Goal: Task Accomplishment & Management: Use online tool/utility

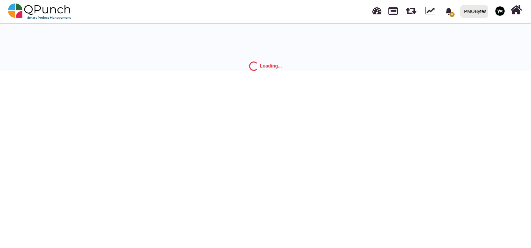
click at [499, 10] on img at bounding box center [500, 11] width 10 height 10
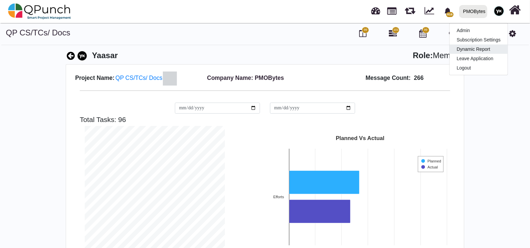
scroll to position [140, 150]
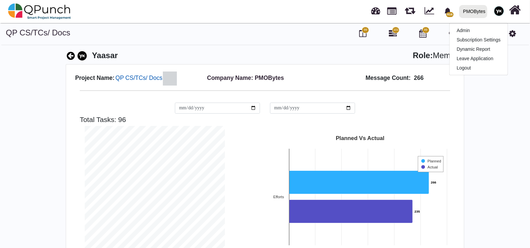
click at [137, 82] on h5 "QP CS/TCs/ Docs" at bounding box center [139, 78] width 48 height 14
click at [135, 83] on h5 "QP CS/TCs/ Docs" at bounding box center [139, 78] width 48 height 14
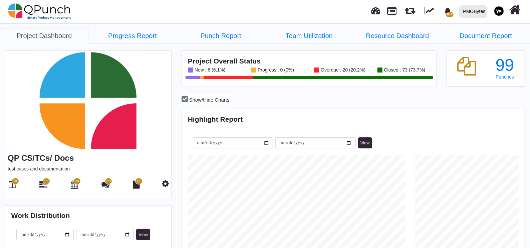
scroll to position [150, 341]
click at [161, 38] on link "Progress Report" at bounding box center [133, 35] width 89 height 15
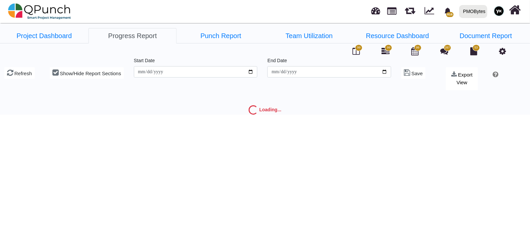
type input "**********"
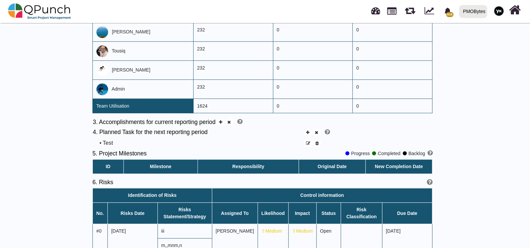
scroll to position [334, 0]
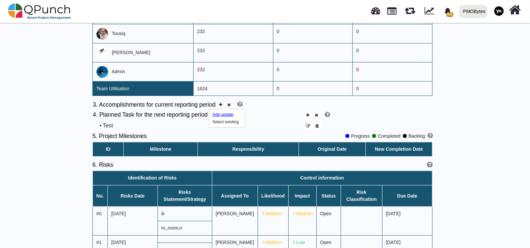
click at [215, 113] on div "Add update" at bounding box center [224, 115] width 23 height 6
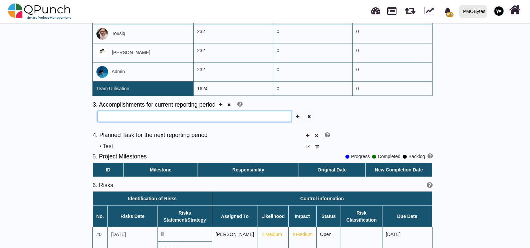
click at [169, 115] on input "text" at bounding box center [195, 116] width 194 height 11
type input "********"
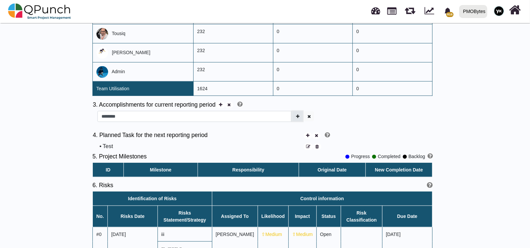
click at [299, 117] on icon "button" at bounding box center [297, 116] width 3 height 4
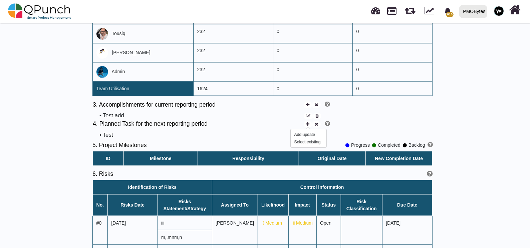
click at [309, 122] on icon at bounding box center [307, 124] width 3 height 4
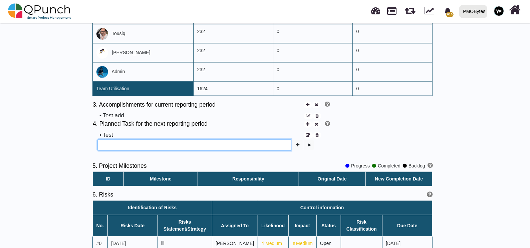
click at [271, 139] on input "text" at bounding box center [195, 144] width 194 height 11
type input "*****"
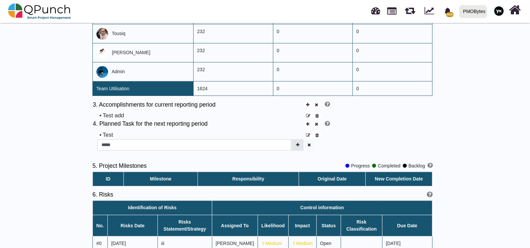
click at [299, 143] on icon "button" at bounding box center [297, 145] width 3 height 4
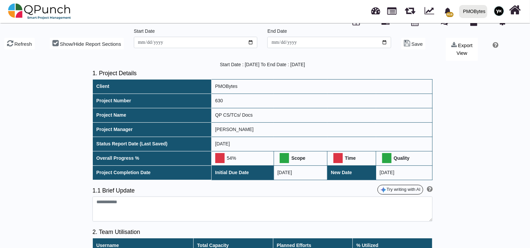
scroll to position [0, 0]
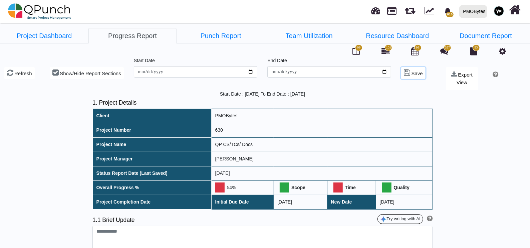
click at [412, 72] on span "Save" at bounding box center [417, 73] width 11 height 6
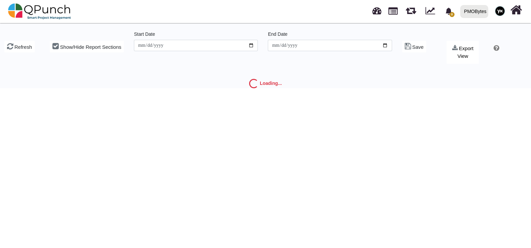
type input "**********"
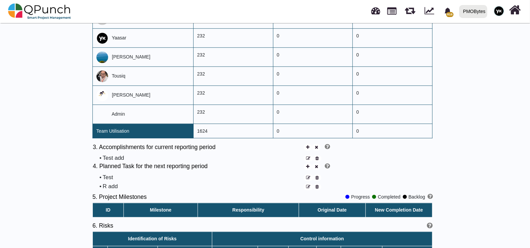
scroll to position [292, 0]
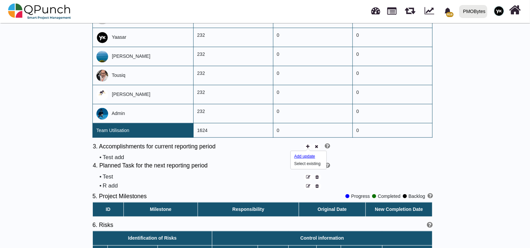
click at [302, 156] on div "Add update" at bounding box center [306, 156] width 23 height 6
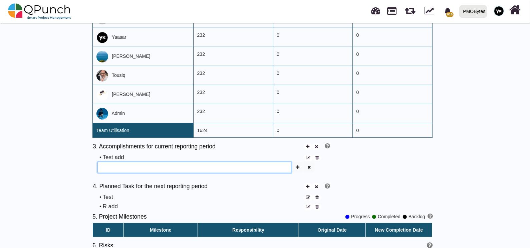
click at [216, 169] on input "text" at bounding box center [195, 167] width 194 height 11
type input "******"
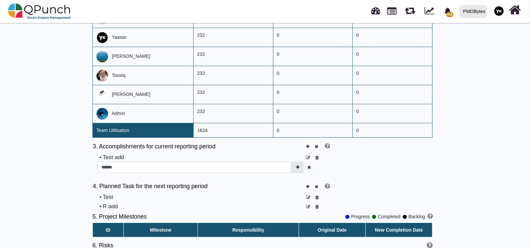
click at [300, 162] on button "button" at bounding box center [298, 167] width 10 height 10
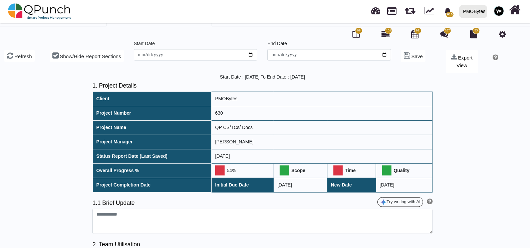
scroll to position [0, 0]
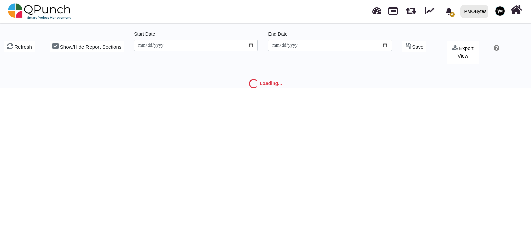
type input "**********"
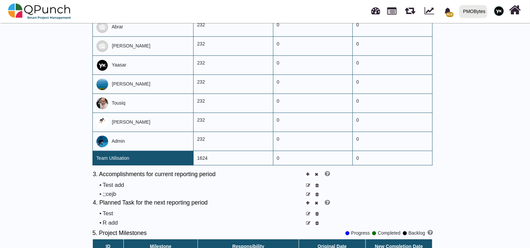
scroll to position [292, 0]
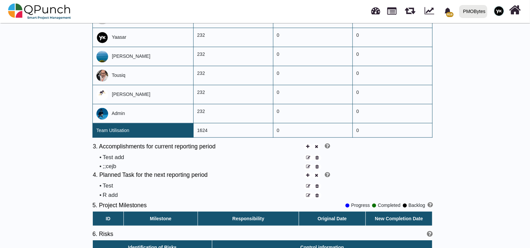
click at [319, 165] on icon at bounding box center [317, 167] width 3 height 4
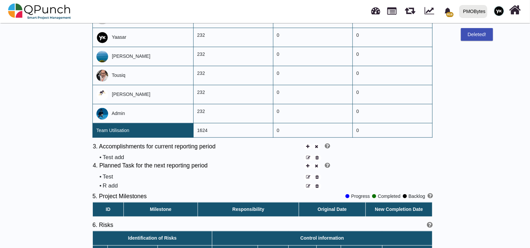
click at [317, 156] on icon at bounding box center [317, 158] width 3 height 4
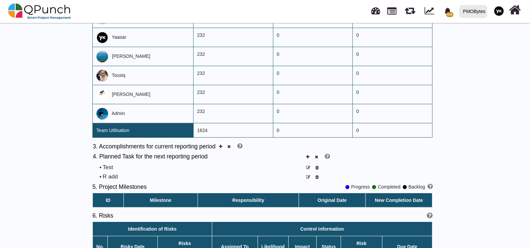
click at [317, 175] on icon at bounding box center [317, 177] width 3 height 4
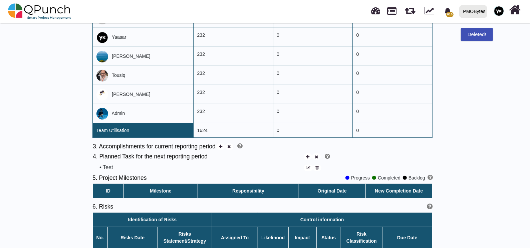
click at [317, 166] on icon at bounding box center [317, 168] width 3 height 4
